Goal: Task Accomplishment & Management: Manage account settings

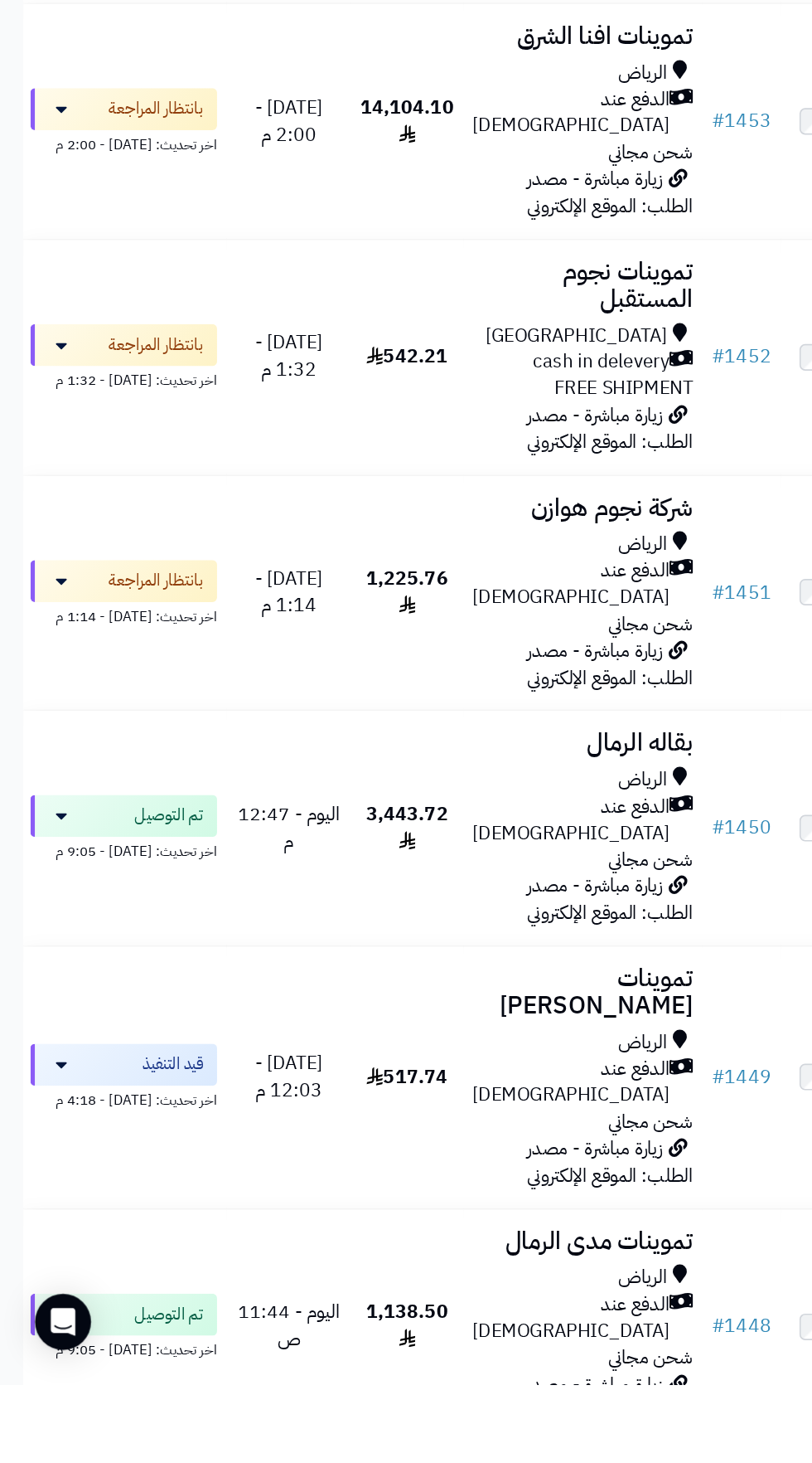
scroll to position [513, 0]
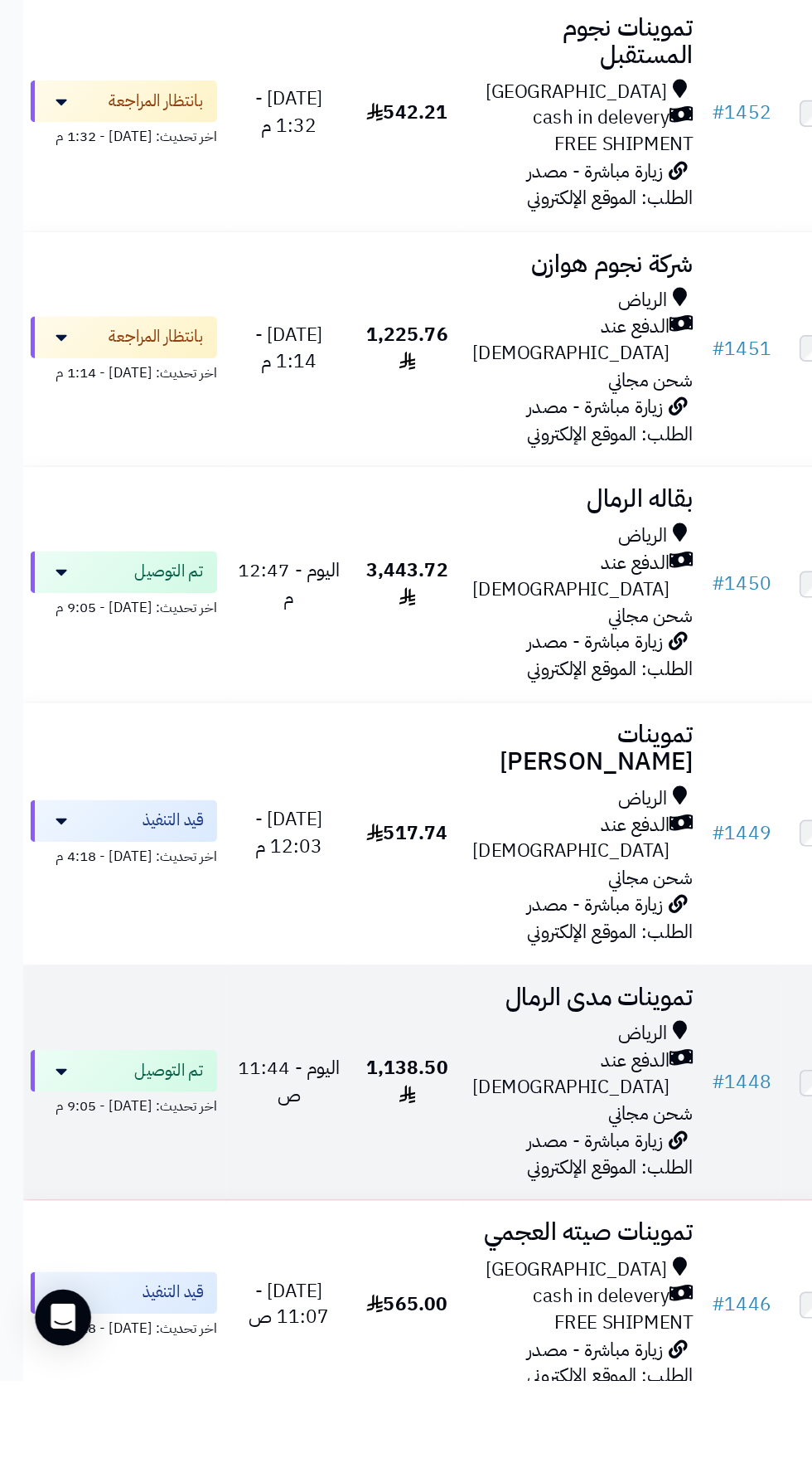
click at [403, 1226] on span "الدفع عند [DEMOGRAPHIC_DATA]" at bounding box center [406, 1246] width 140 height 38
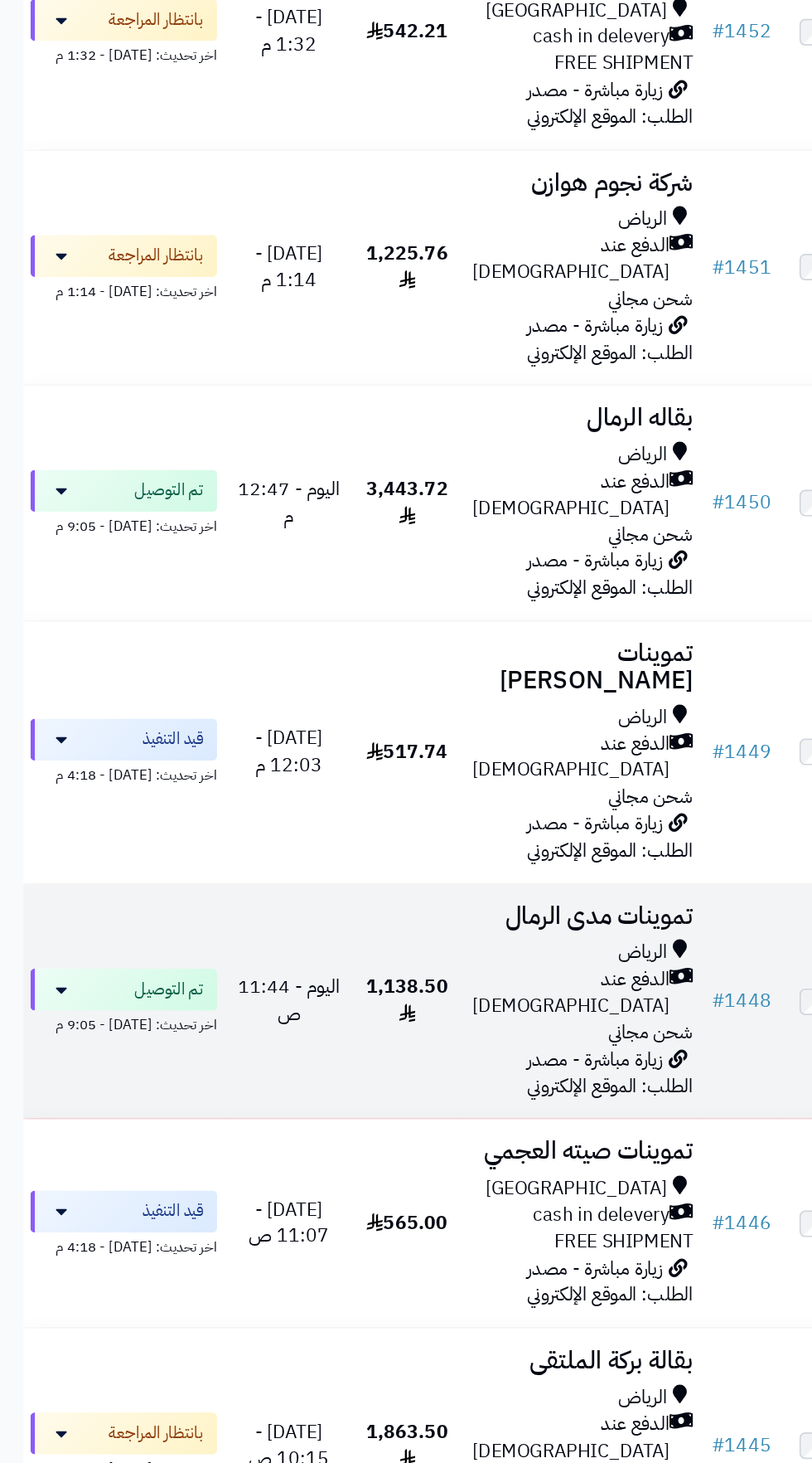
scroll to position [1045, 0]
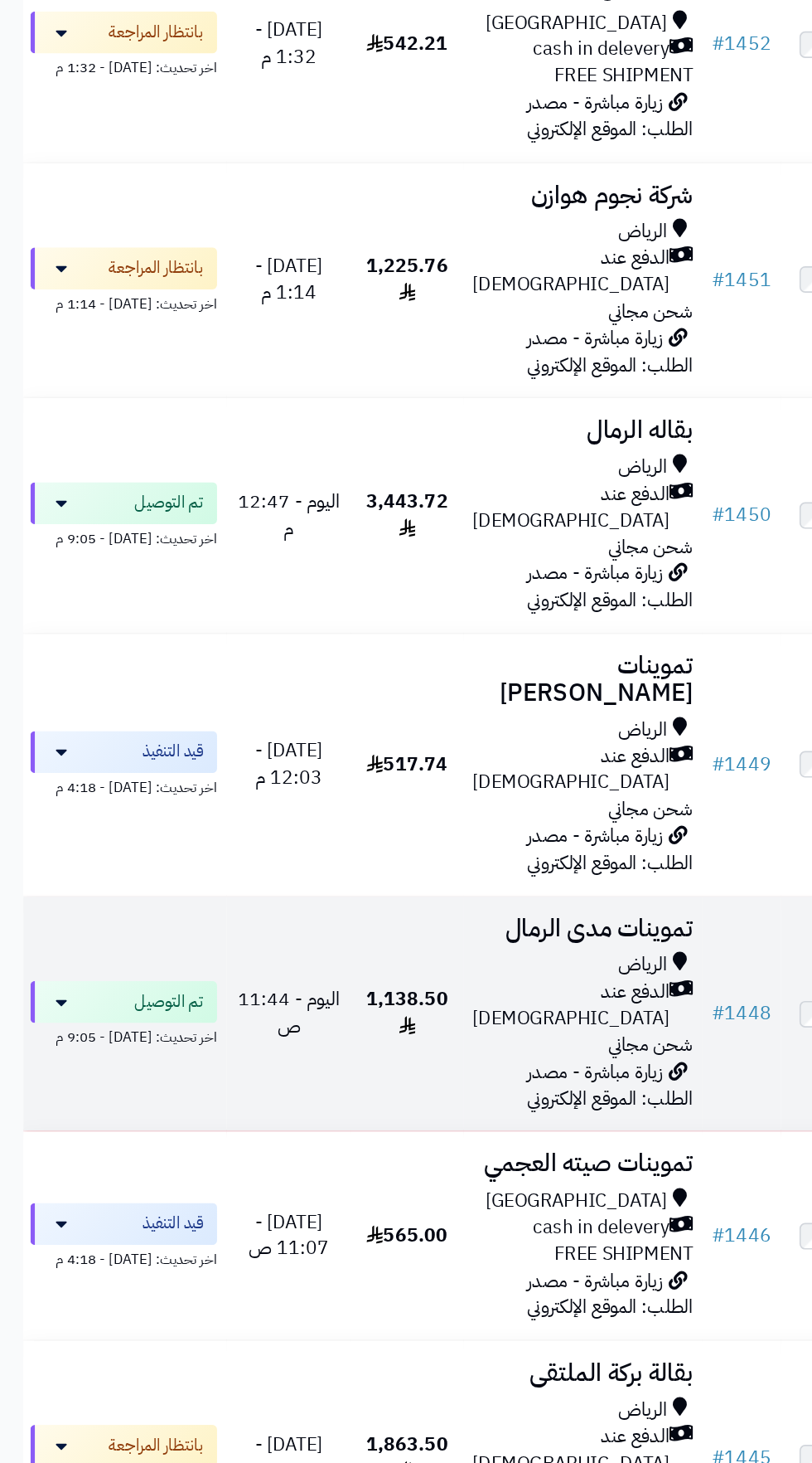
click at [401, 650] on h3 "تموينات مدى الرمال" at bounding box center [414, 659] width 157 height 19
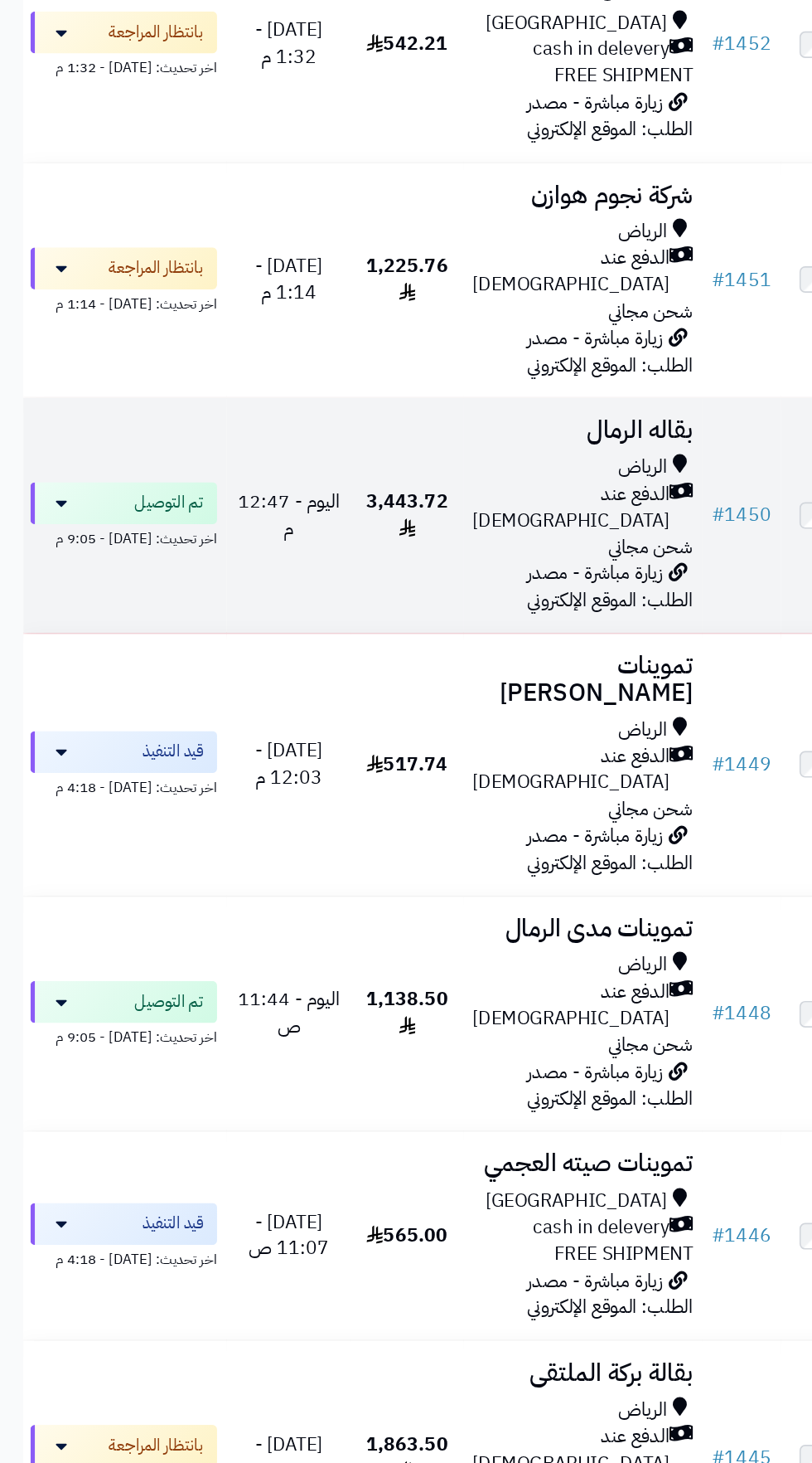
click at [422, 342] on span "الدفع عند [DEMOGRAPHIC_DATA]" at bounding box center [406, 361] width 140 height 38
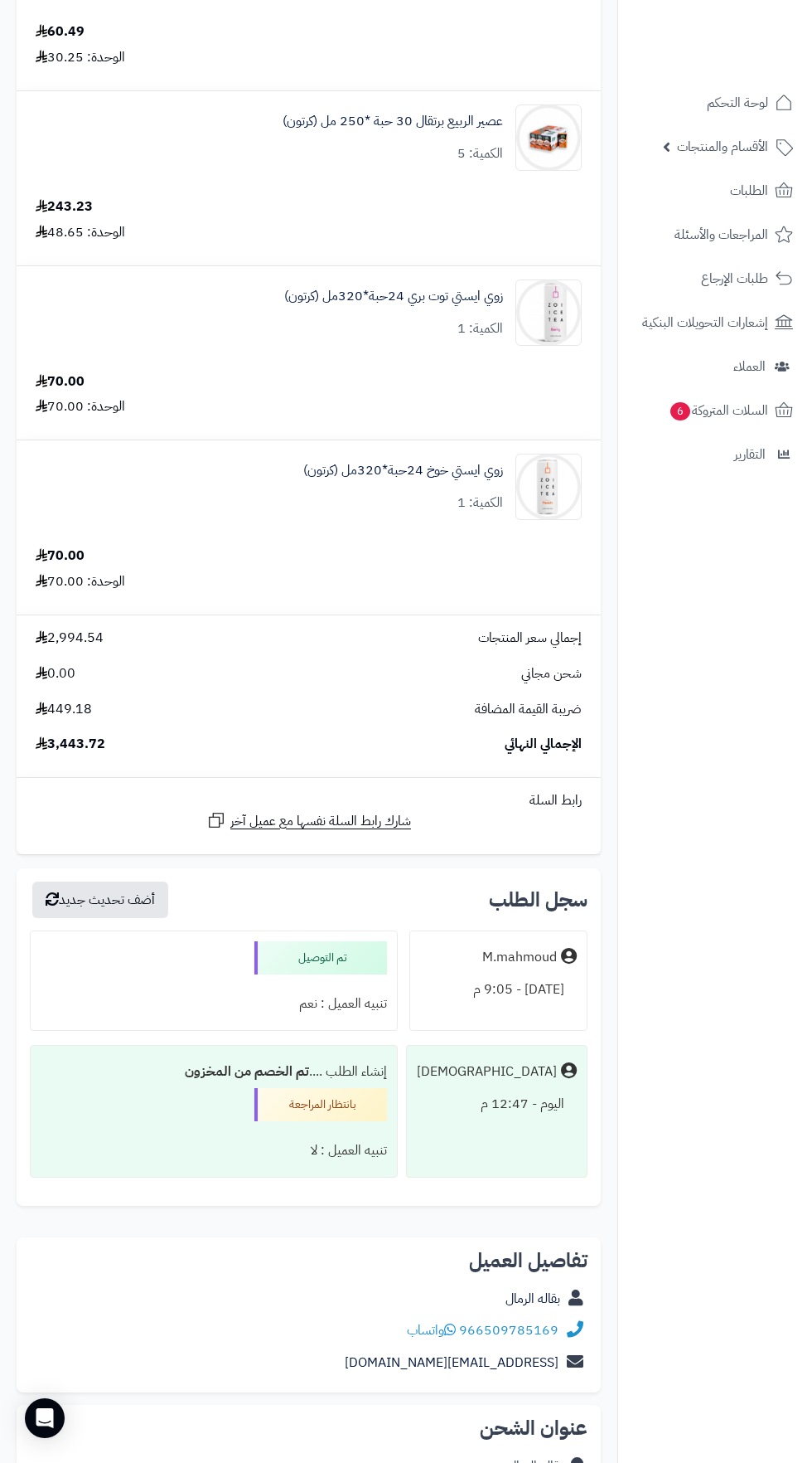
scroll to position [2287, 0]
